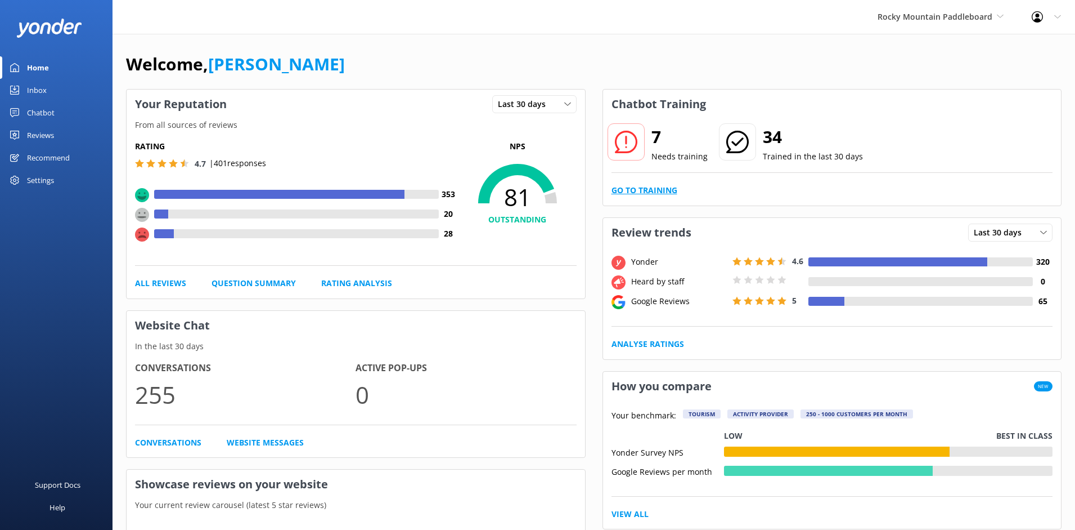
click at [648, 191] on link "Go to Training" at bounding box center [645, 190] width 66 height 12
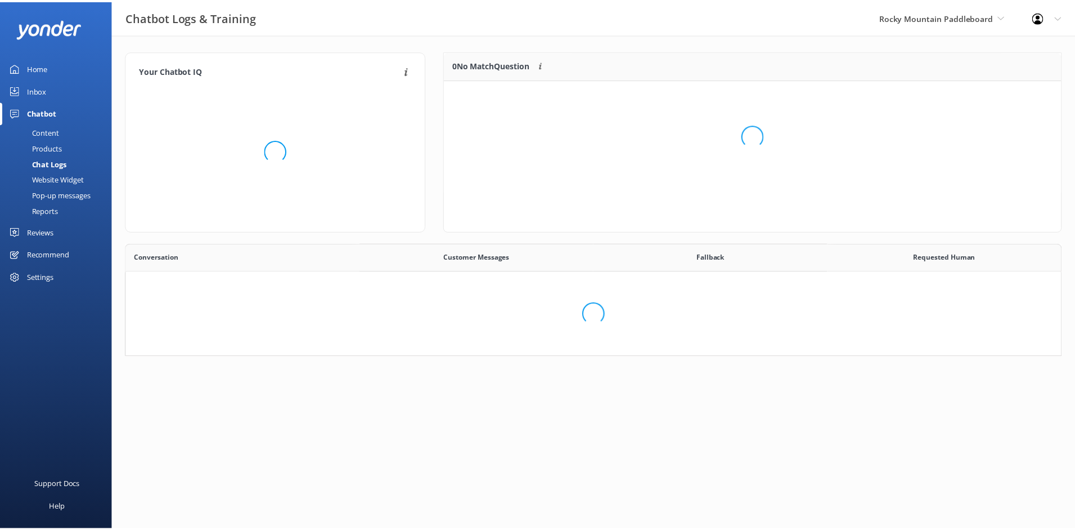
scroll to position [386, 926]
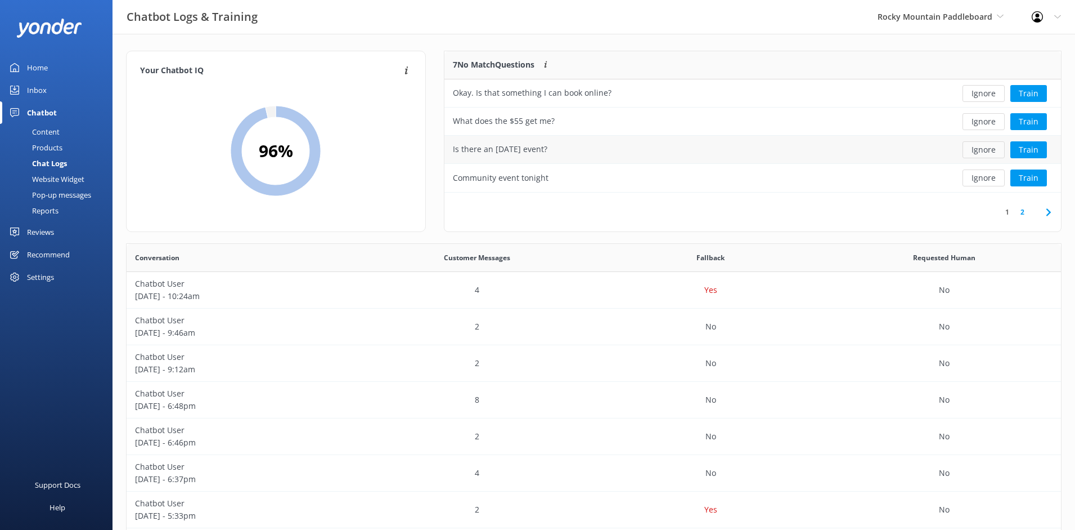
click at [980, 147] on button "Ignore" at bounding box center [984, 149] width 42 height 17
click at [882, 93] on div "Okay. Is that something I can book online?" at bounding box center [690, 93] width 491 height 28
click at [993, 123] on button "Ignore" at bounding box center [984, 121] width 42 height 17
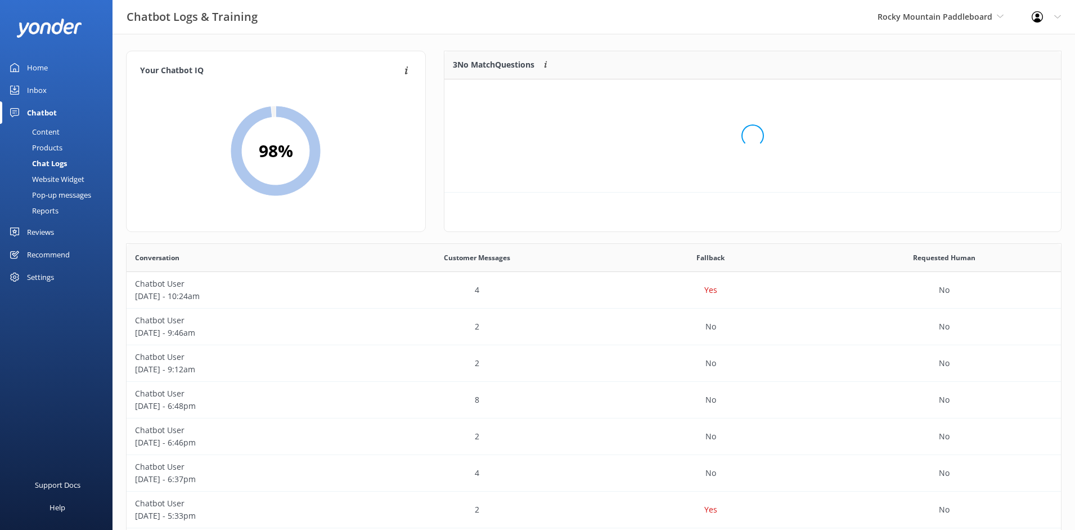
scroll to position [105, 608]
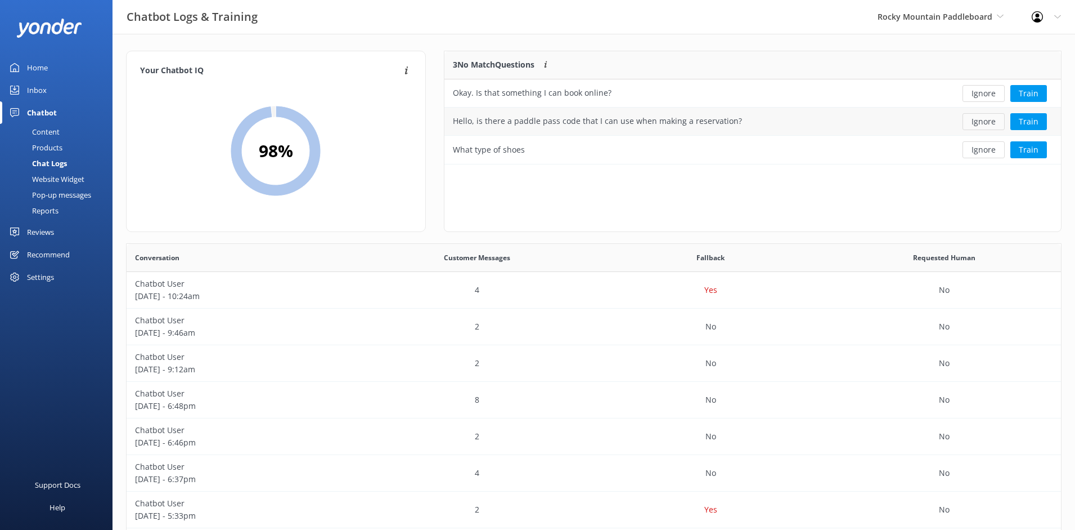
click at [994, 124] on button "Ignore" at bounding box center [984, 121] width 42 height 17
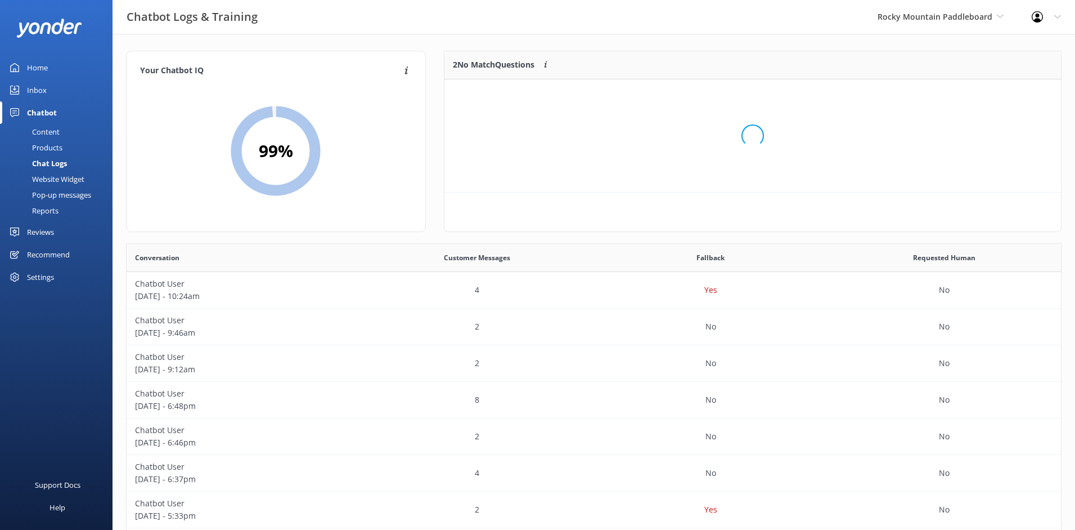
scroll to position [77, 608]
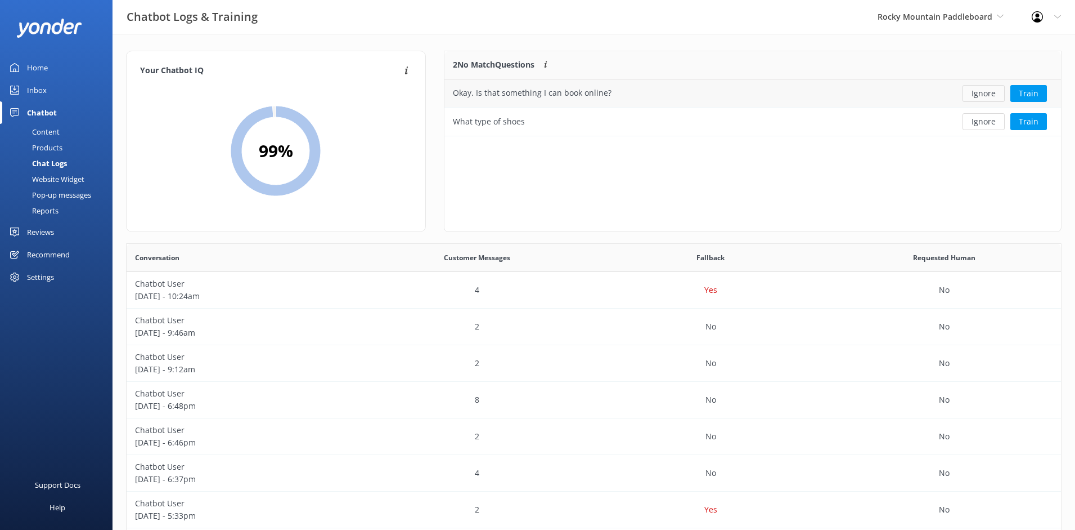
click at [991, 96] on button "Ignore" at bounding box center [984, 93] width 42 height 17
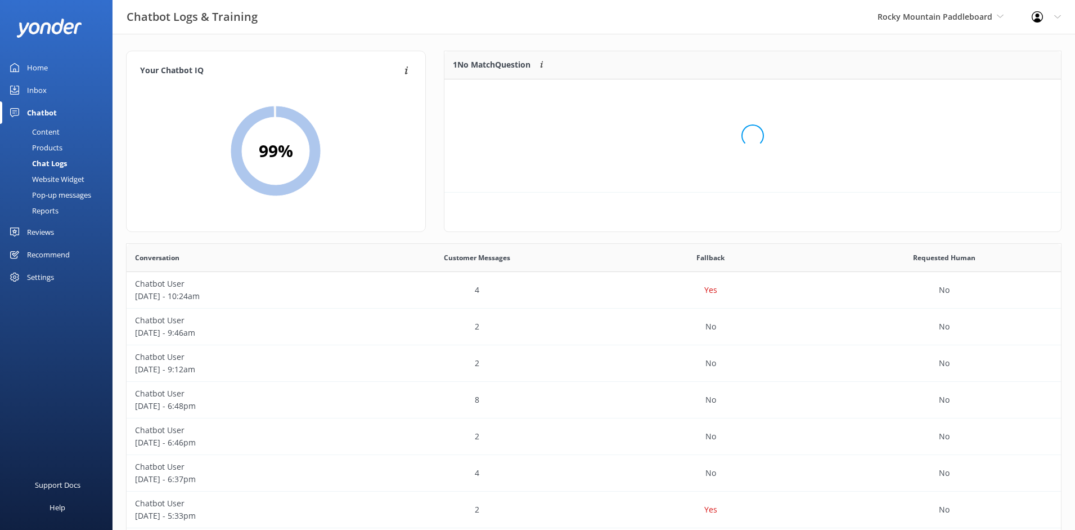
scroll to position [48, 608]
click at [990, 92] on button "Ignore" at bounding box center [984, 93] width 42 height 17
click at [33, 54] on div at bounding box center [56, 28] width 113 height 56
click at [30, 68] on div "Home" at bounding box center [37, 67] width 21 height 23
